Goal: Navigation & Orientation: Find specific page/section

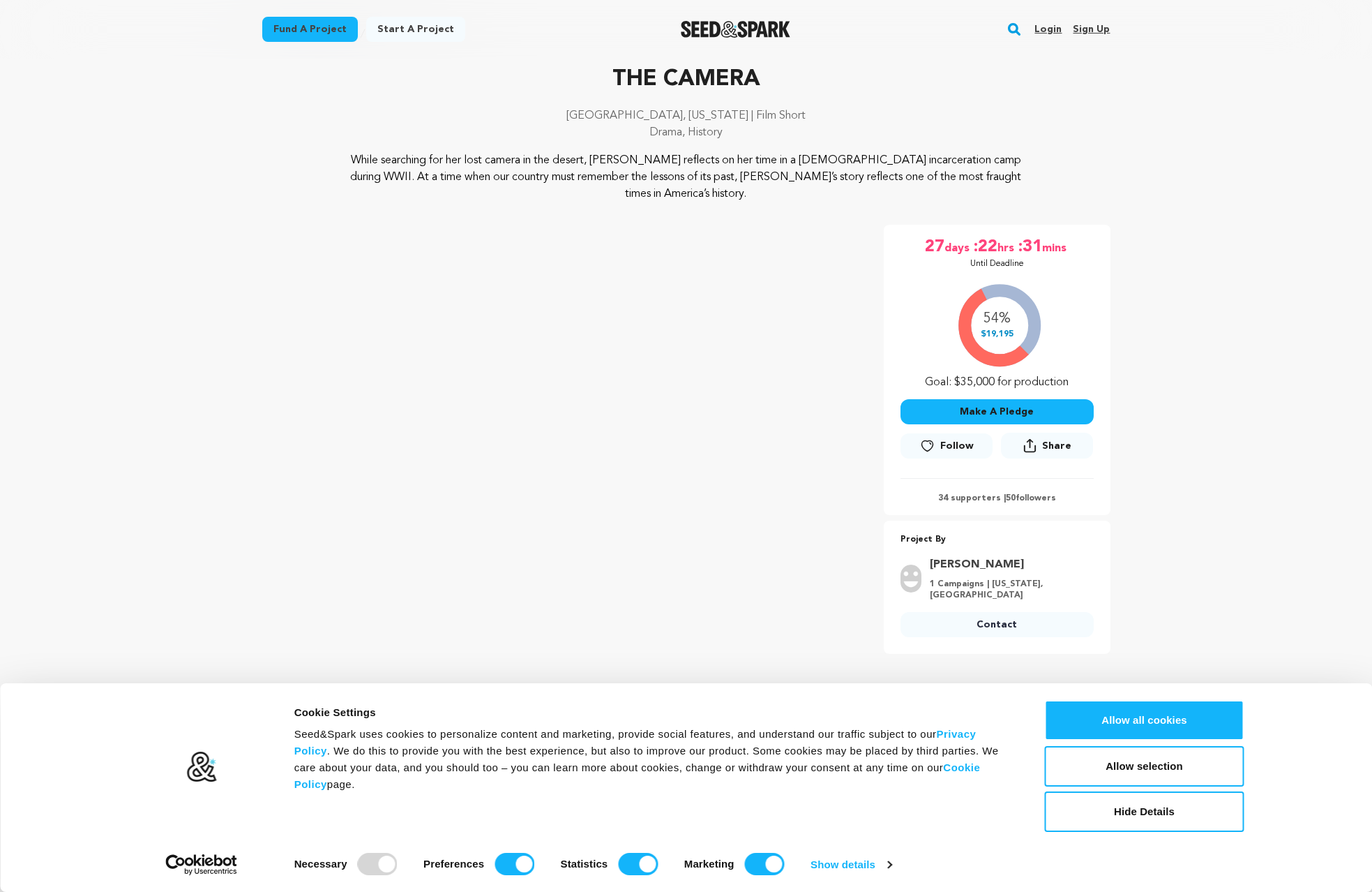
scroll to position [59, 0]
click at [376, 860] on div at bounding box center [377, 864] width 39 height 22
click at [517, 872] on input "Preferences" at bounding box center [514, 864] width 39 height 22
checkbox input "false"
click at [620, 871] on input "Statistics" at bounding box center [638, 864] width 39 height 22
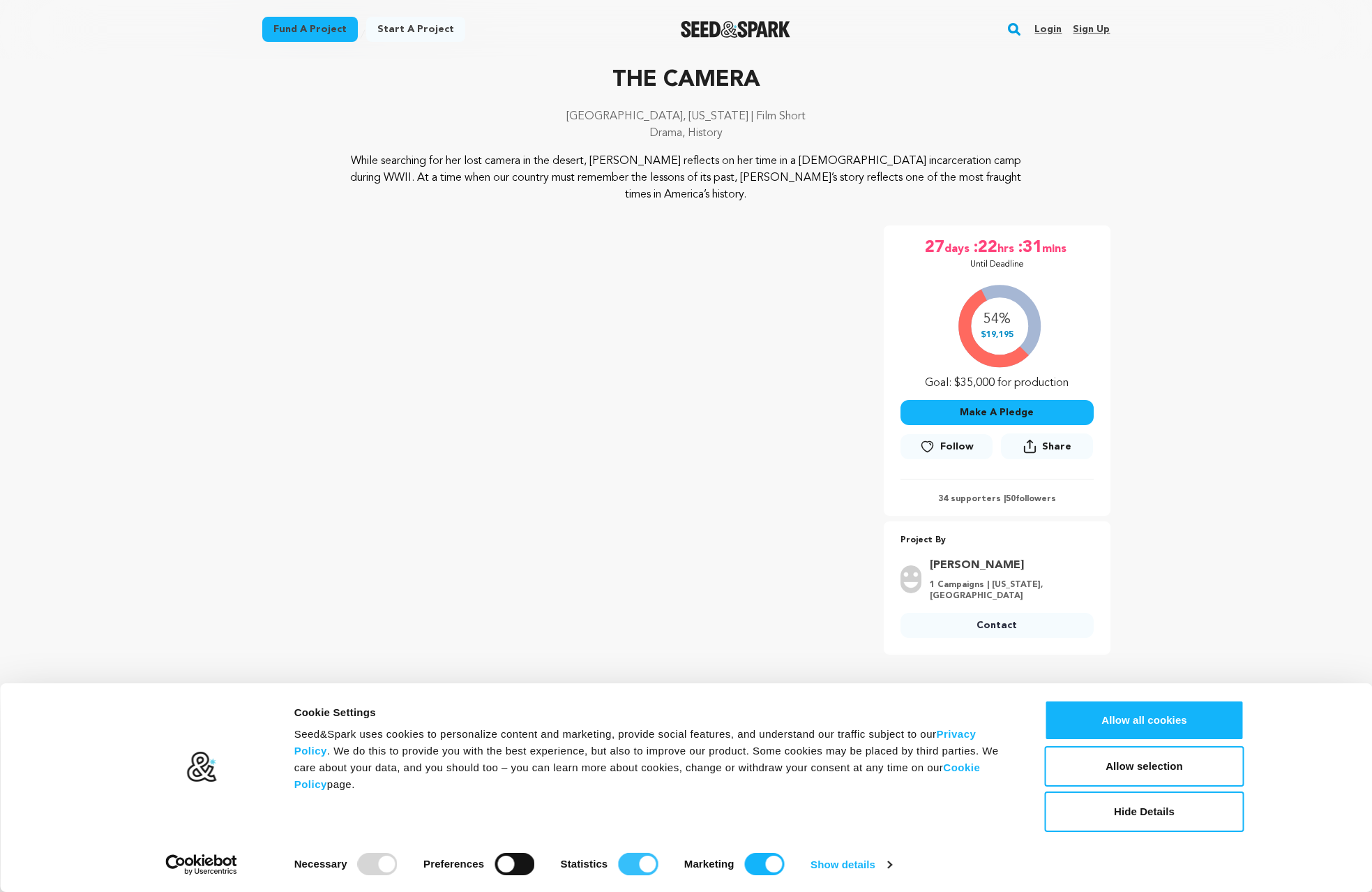
checkbox input "false"
click at [771, 865] on input "Marketing" at bounding box center [765, 864] width 39 height 22
checkbox input "false"
click at [1170, 773] on button "Allow selection" at bounding box center [1144, 766] width 199 height 40
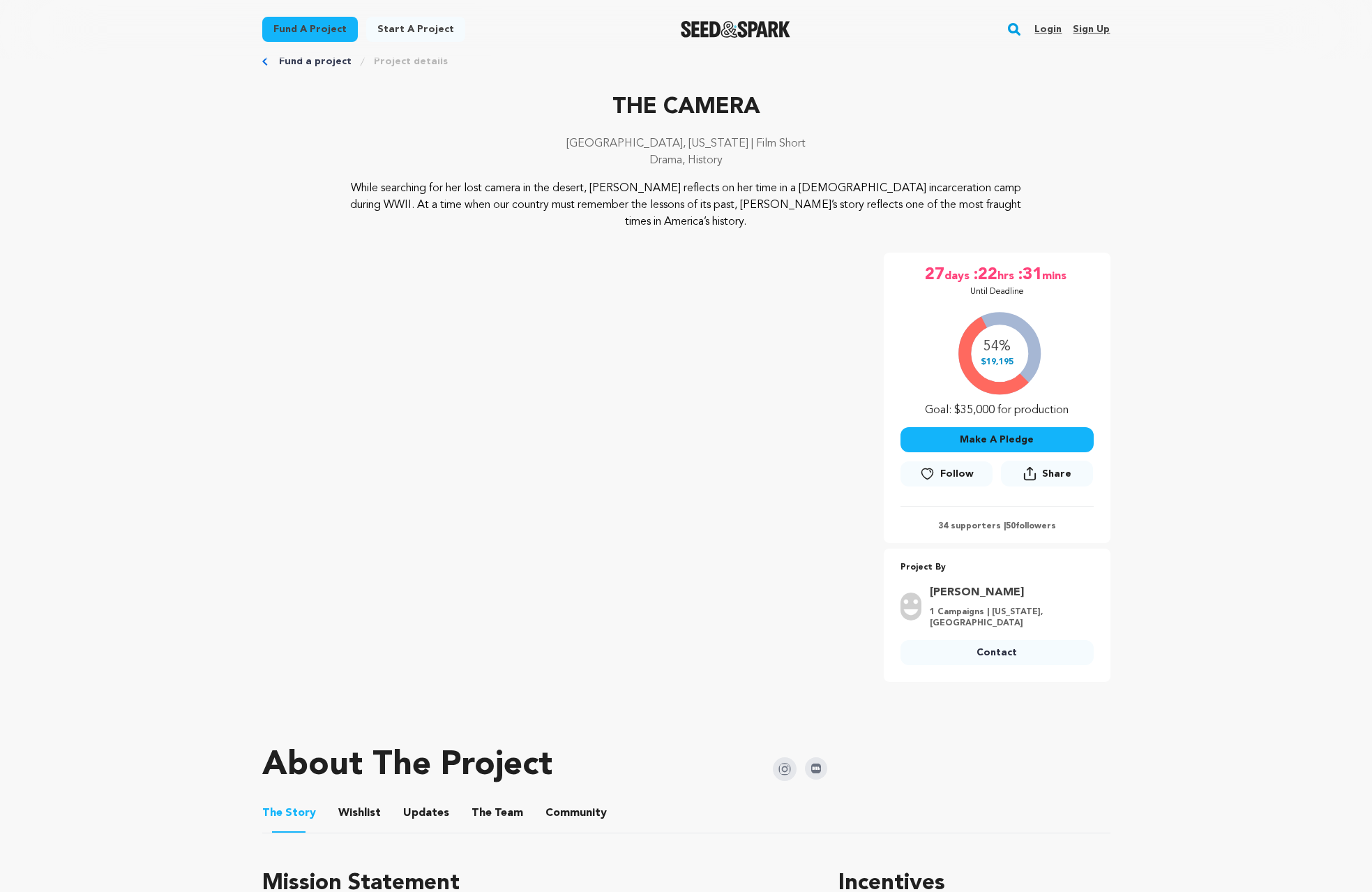
scroll to position [0, 0]
